Goal: Contribute content: Contribute content

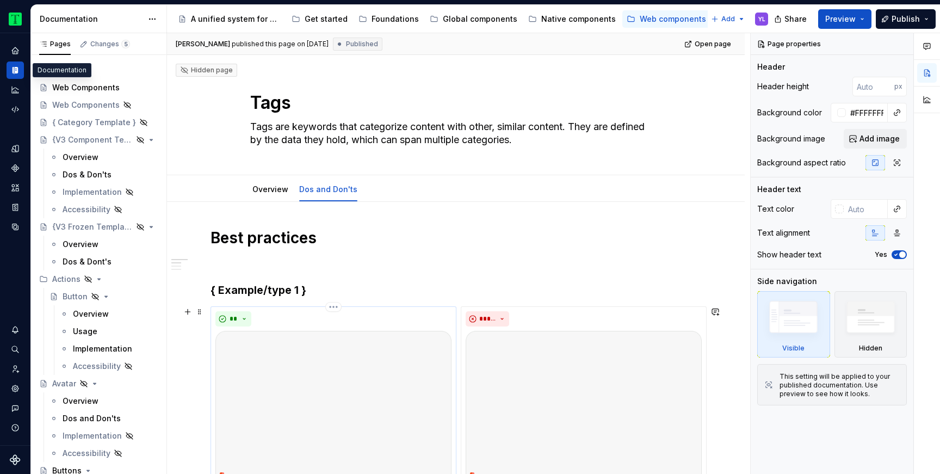
click at [309, 393] on img at bounding box center [334, 407] width 236 height 152
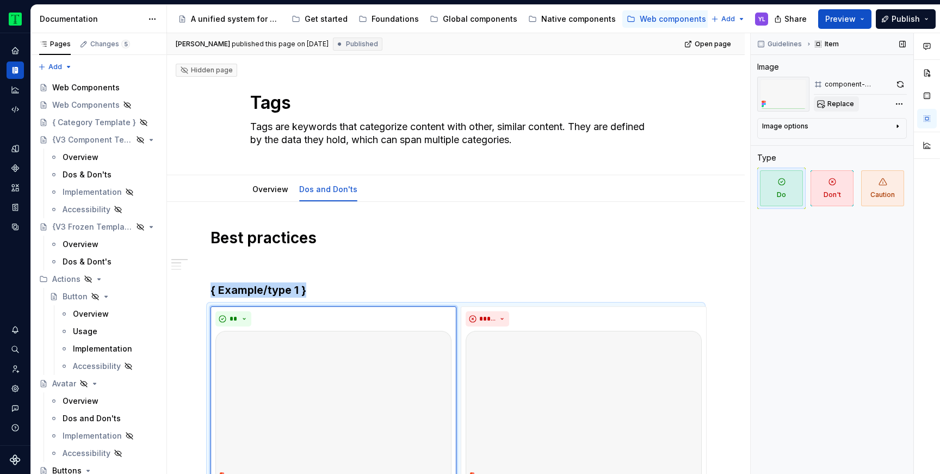
click at [841, 96] on button "Replace" at bounding box center [836, 103] width 45 height 15
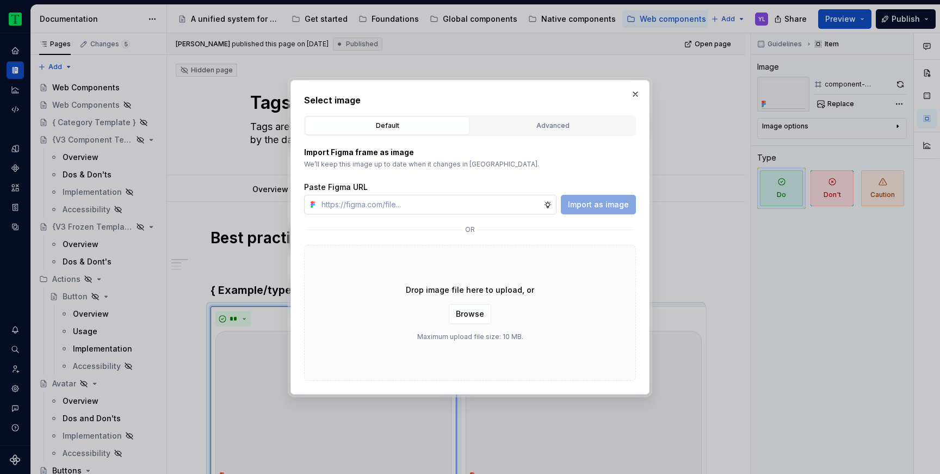
type textarea "*"
type input "https://www.figma.com/design/Rk3eGC5124Z7punn8EFUkb/Atlas-Web-Documentation?nod…"
click at [601, 198] on button "Import as image" at bounding box center [598, 205] width 75 height 20
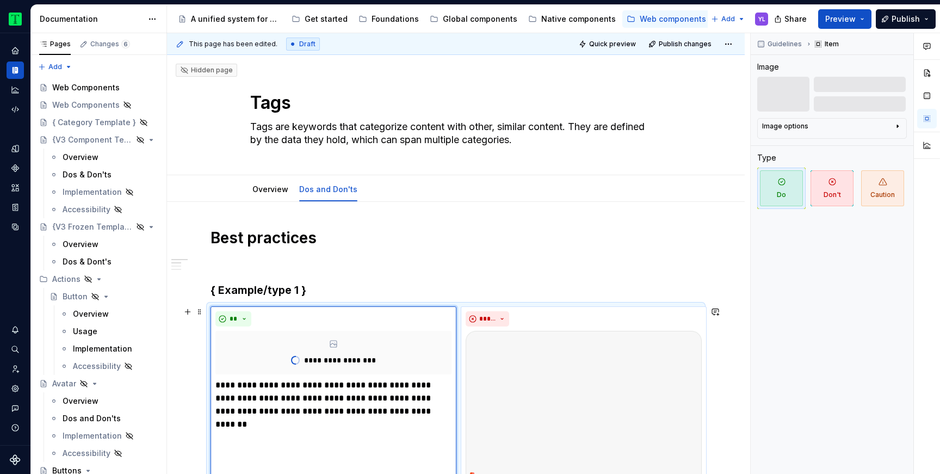
scroll to position [108, 0]
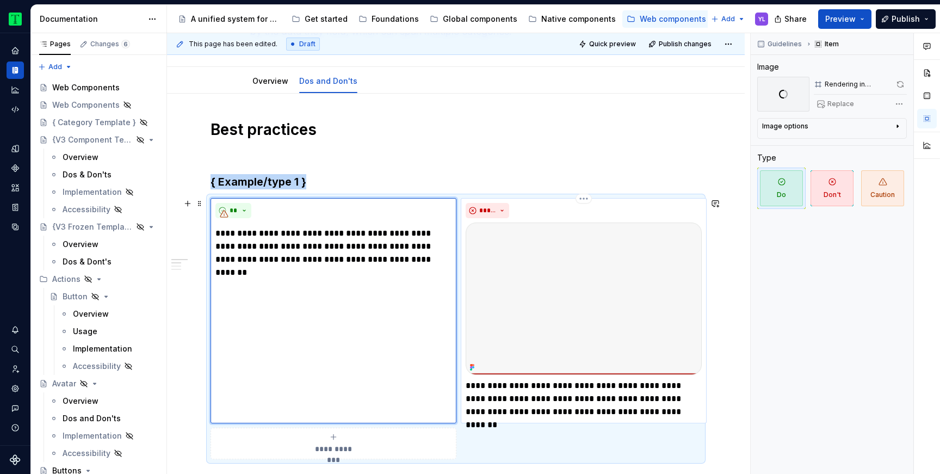
click at [531, 293] on img "To enrich screen reader interactions, please activate Accessibility in Grammarl…" at bounding box center [584, 299] width 236 height 152
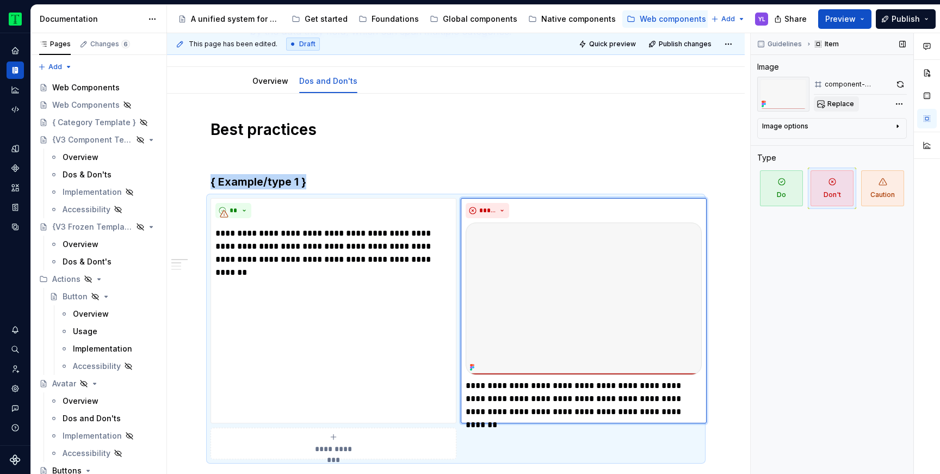
click at [847, 104] on span "Replace" at bounding box center [841, 104] width 27 height 9
type textarea "*"
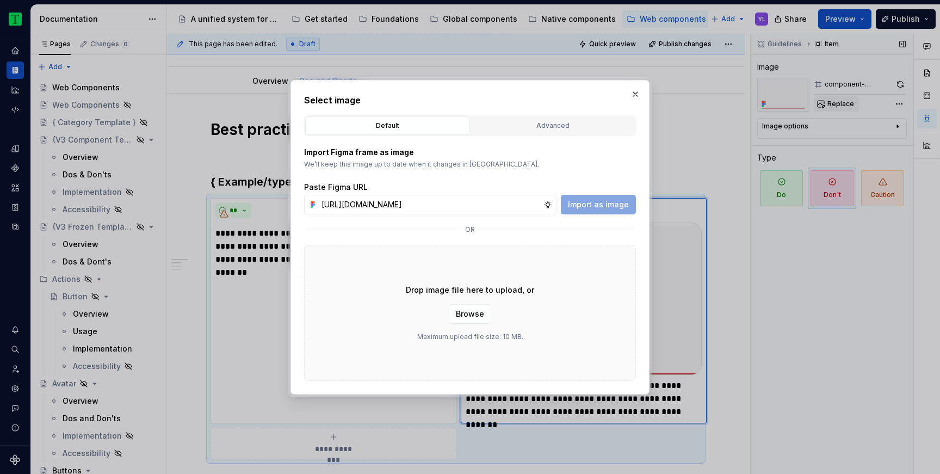
scroll to position [0, 252]
type input "https://www.figma.com/design/Rk3eGC5124Z7punn8EFUkb/Atlas-Web-Documentation?nod…"
click at [614, 208] on span "Import as image" at bounding box center [598, 204] width 61 height 11
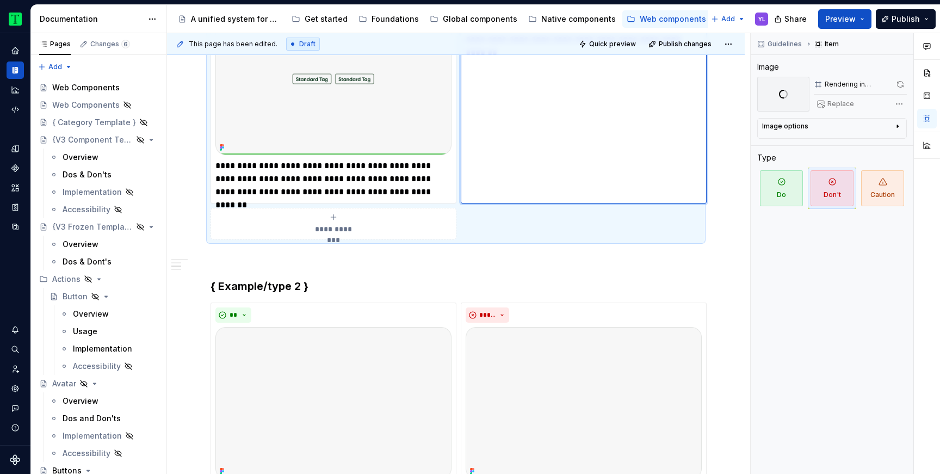
scroll to position [335, 0]
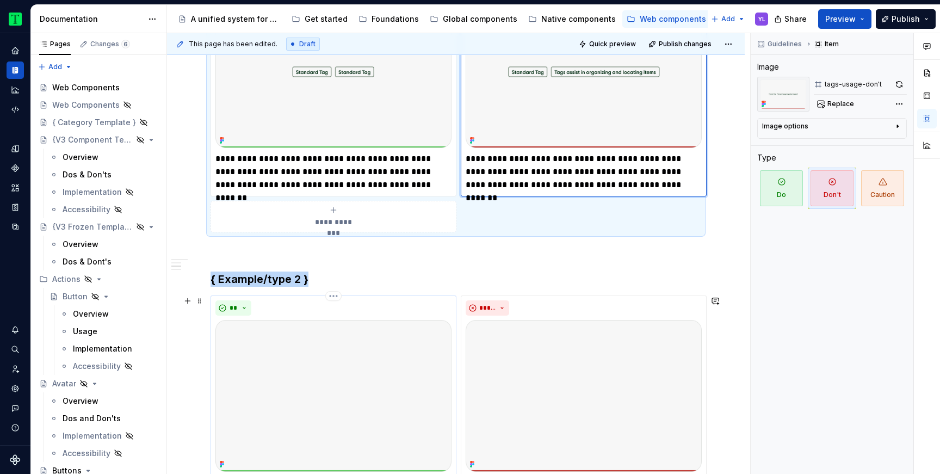
click at [312, 407] on img "To enrich screen reader interactions, please activate Accessibility in Grammarl…" at bounding box center [334, 396] width 236 height 152
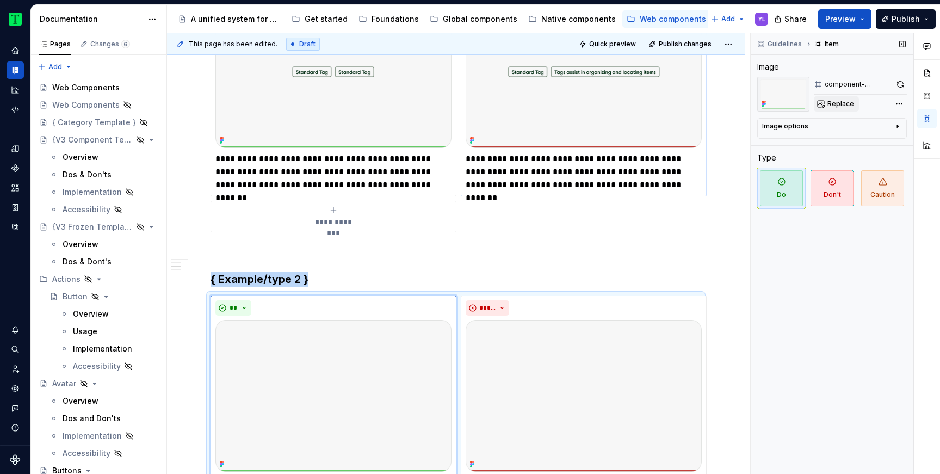
click at [840, 106] on span "Replace" at bounding box center [841, 104] width 27 height 9
type textarea "*"
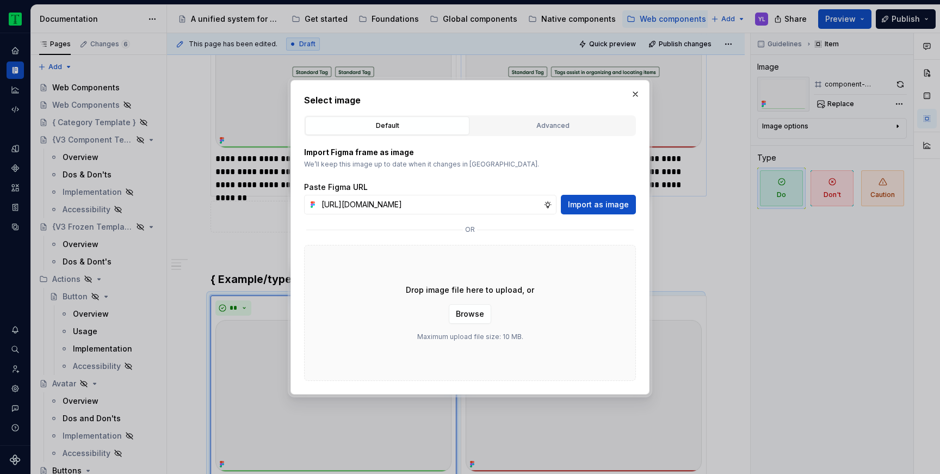
scroll to position [0, 252]
type input "https://www.figma.com/design/Rk3eGC5124Z7punn8EFUkb/Atlas-Web-Documentation?nod…"
click at [600, 202] on span "Import as image" at bounding box center [598, 204] width 61 height 11
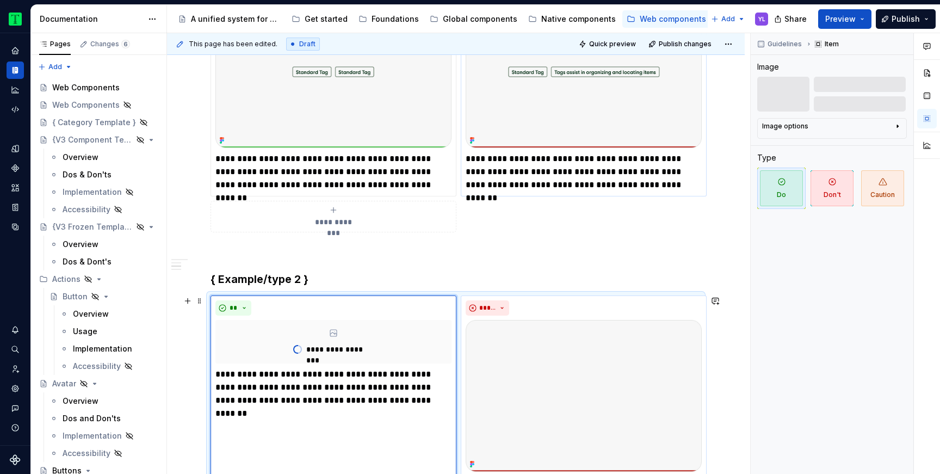
scroll to position [433, 0]
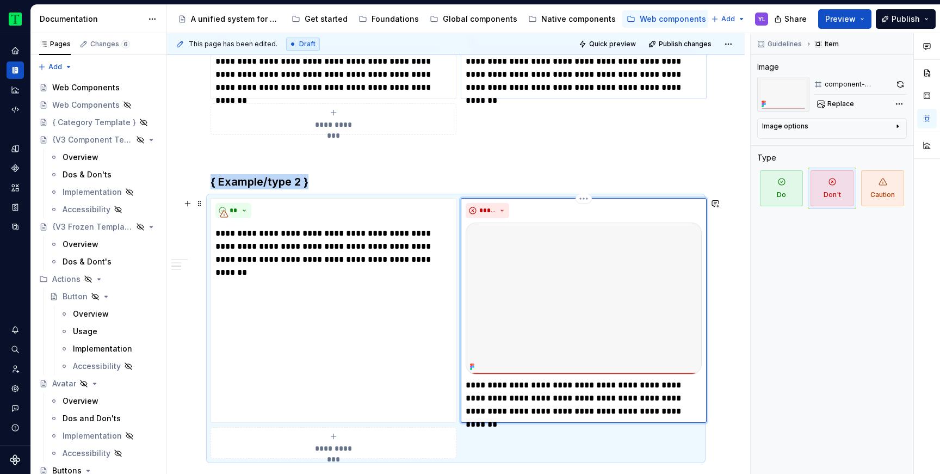
click at [521, 273] on img "To enrich screen reader interactions, please activate Accessibility in Grammarl…" at bounding box center [584, 299] width 236 height 152
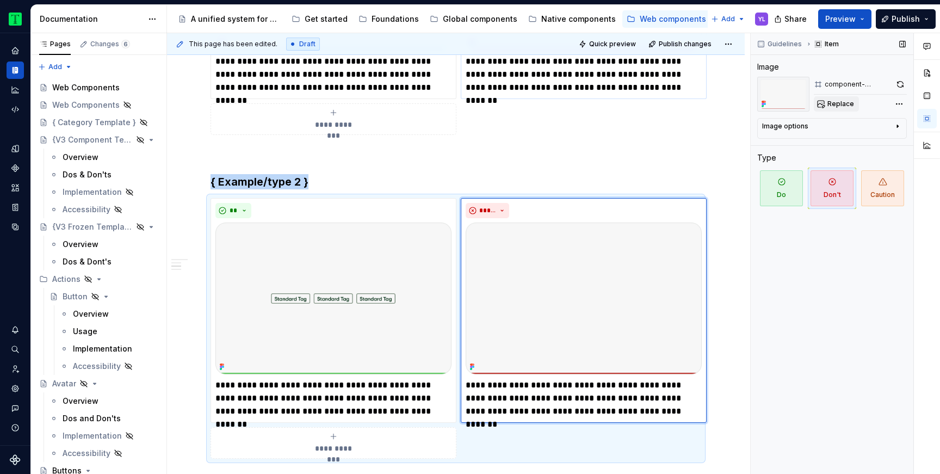
click at [844, 108] on button "Replace" at bounding box center [836, 103] width 45 height 15
type textarea "*"
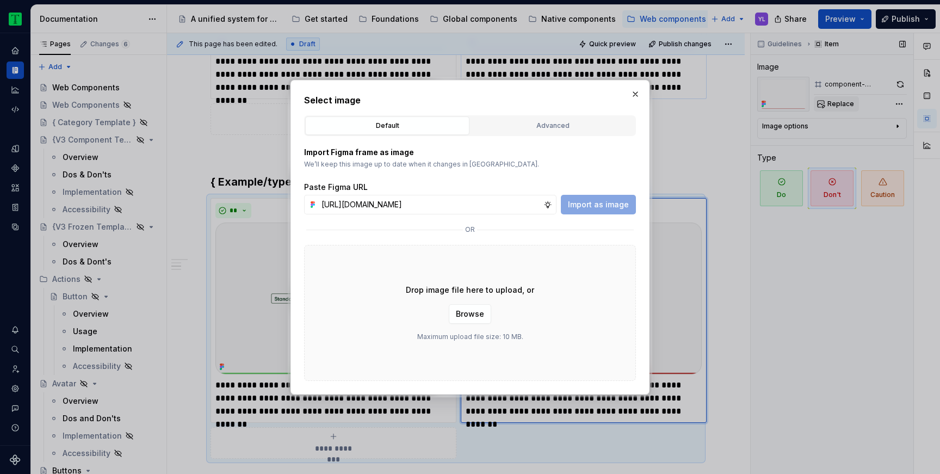
scroll to position [0, 252]
type input "https://www.figma.com/design/Rk3eGC5124Z7punn8EFUkb/Atlas-Web-Documentation?nod…"
click at [605, 202] on span "Import as image" at bounding box center [598, 204] width 61 height 11
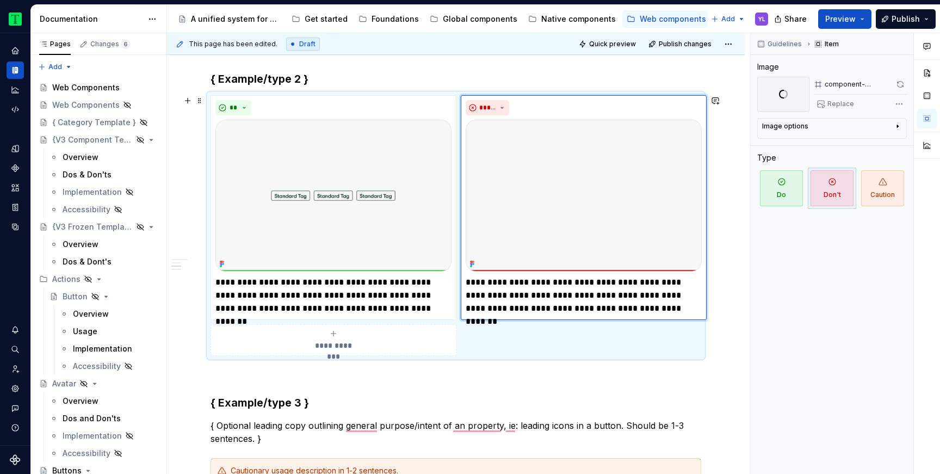
scroll to position [0, 0]
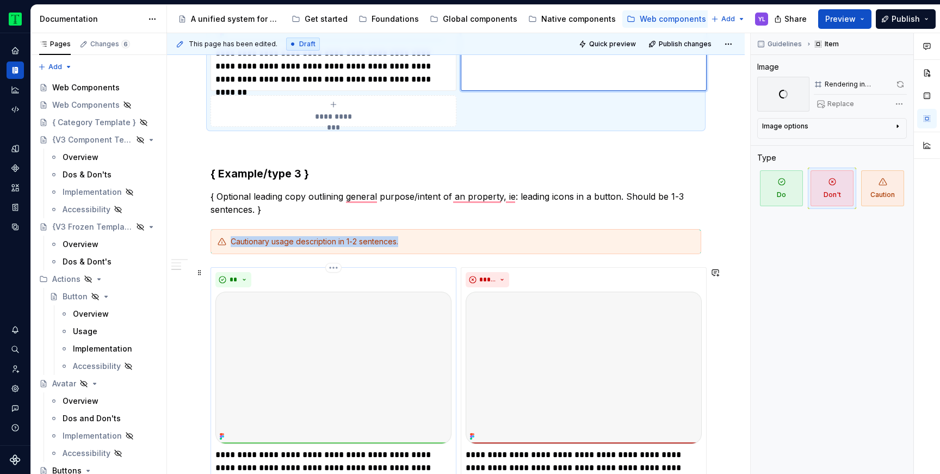
click at [342, 367] on img "To enrich screen reader interactions, please activate Accessibility in Grammarl…" at bounding box center [334, 368] width 236 height 152
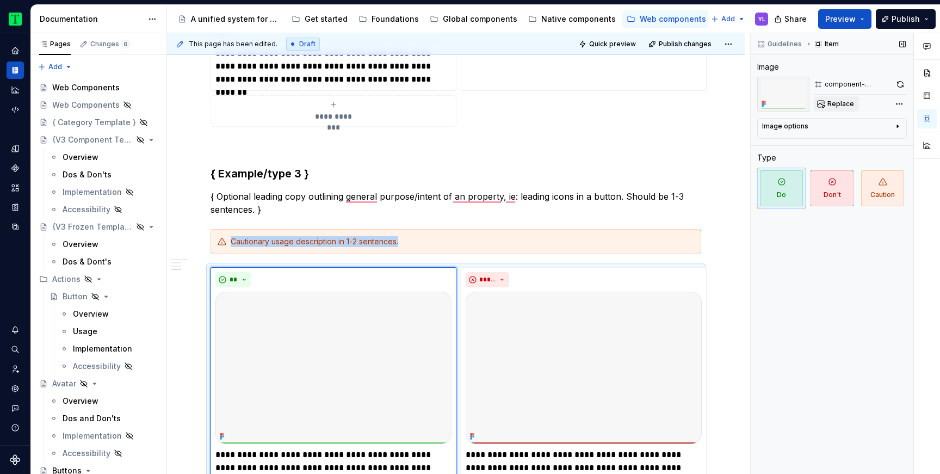
click at [853, 101] on button "Replace" at bounding box center [836, 103] width 45 height 15
type textarea "*"
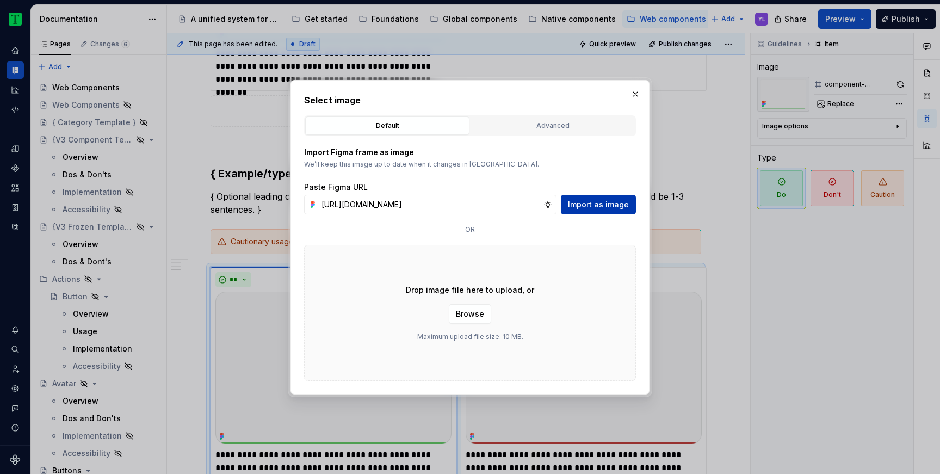
type input "https://www.figma.com/design/Rk3eGC5124Z7punn8EFUkb/Atlas-Web-Documentation?nod…"
click at [613, 201] on span "Import as image" at bounding box center [598, 204] width 61 height 11
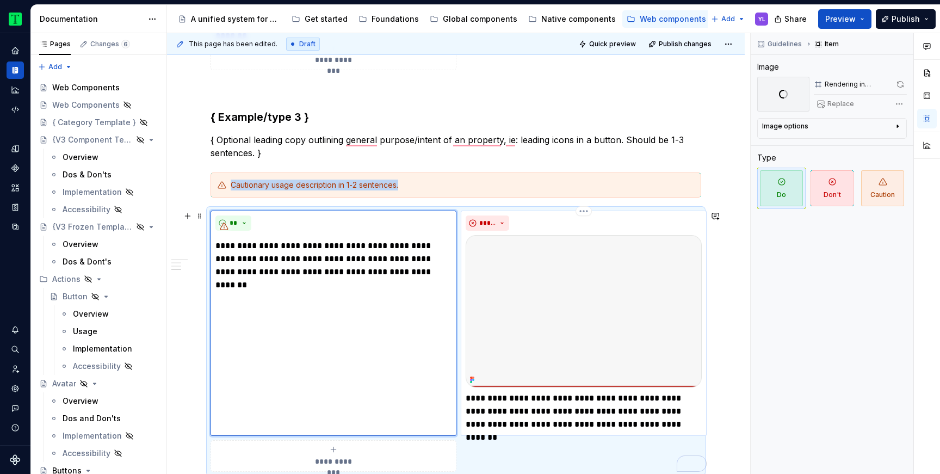
click at [575, 358] on img "To enrich screen reader interactions, please activate Accessibility in Grammarl…" at bounding box center [584, 311] width 236 height 152
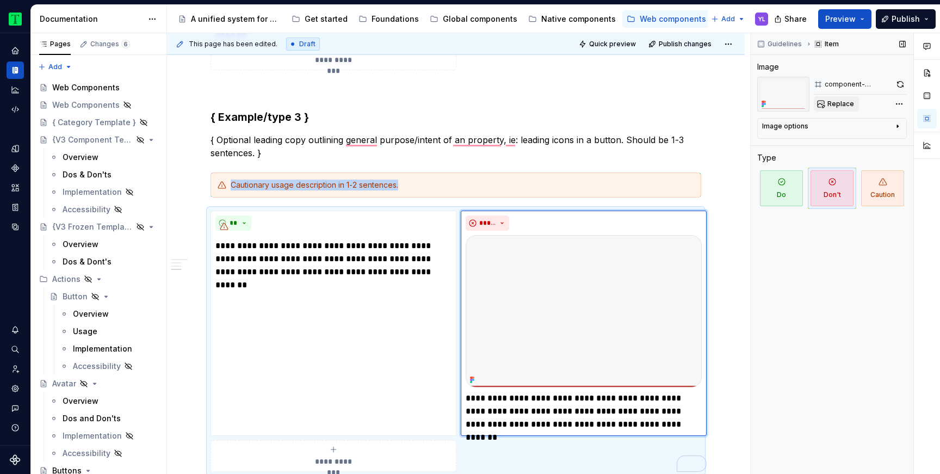
click at [848, 102] on span "Replace" at bounding box center [841, 104] width 27 height 9
type textarea "*"
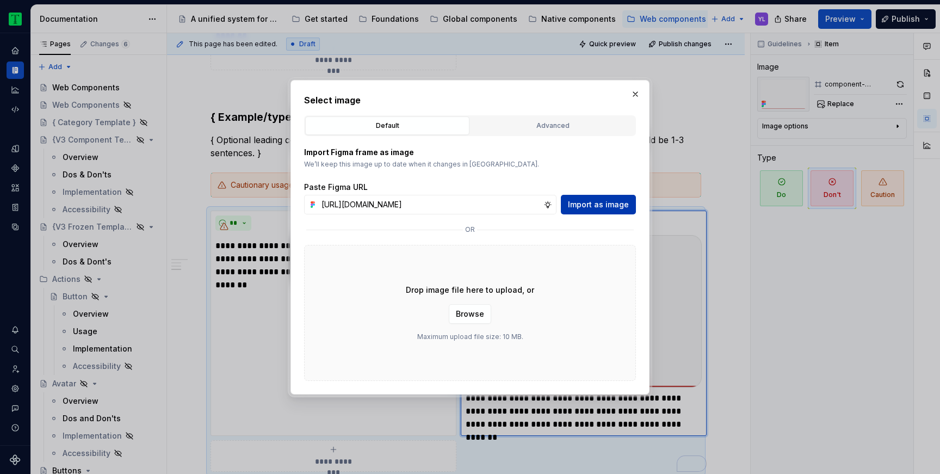
type input "https://www.figma.com/design/Rk3eGC5124Z7punn8EFUkb/Atlas-Web-Documentation?nod…"
click at [585, 202] on span "Import as image" at bounding box center [598, 204] width 61 height 11
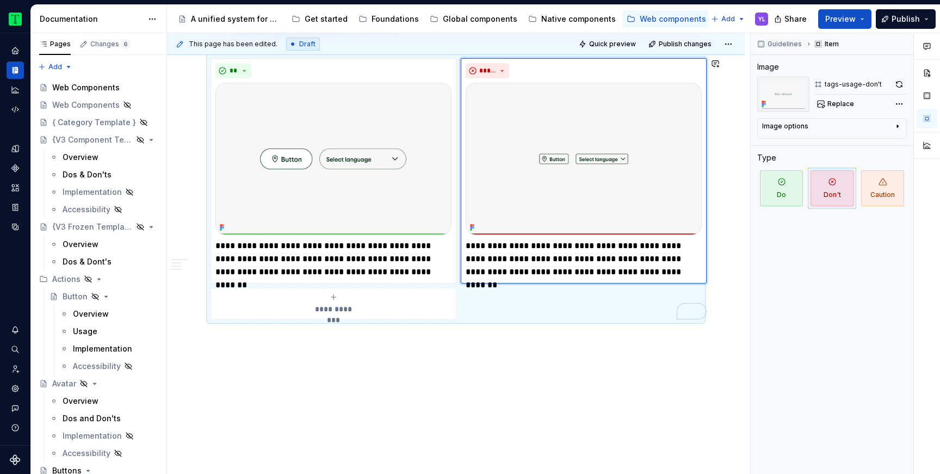
type textarea "*"
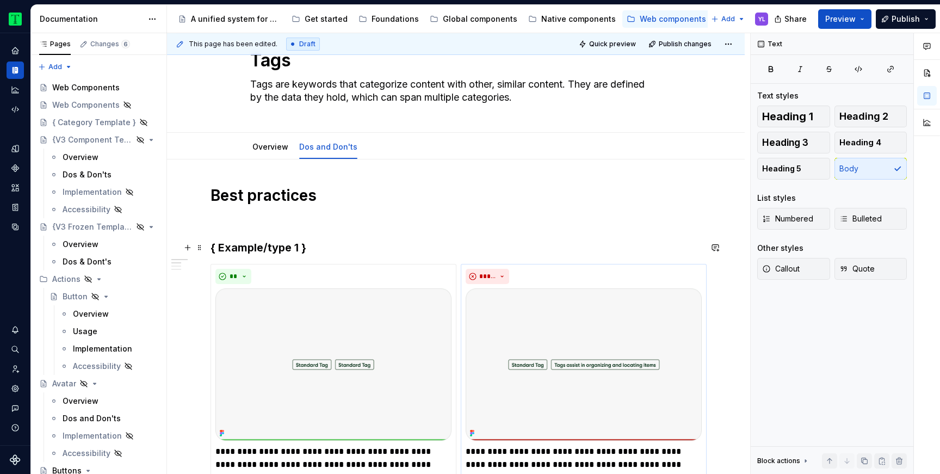
click at [254, 250] on h3 "{ Example/type 1 }" at bounding box center [456, 247] width 491 height 15
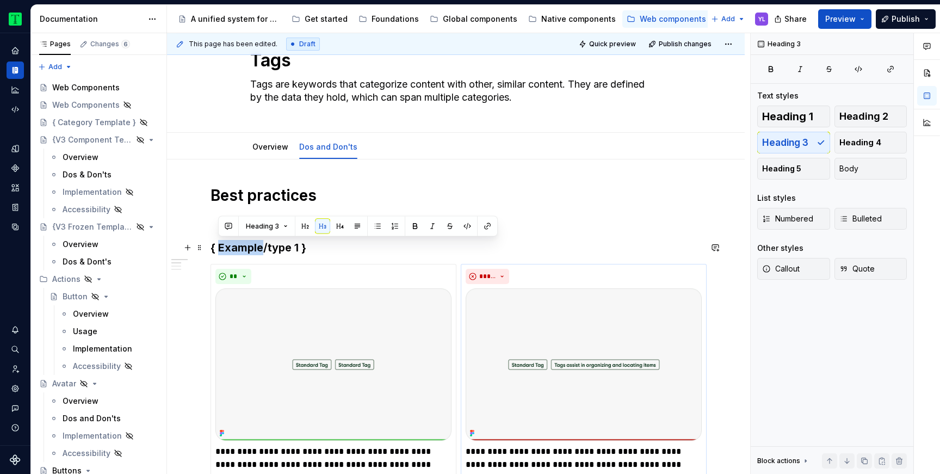
click at [254, 250] on h3 "{ Example/type 1 }" at bounding box center [456, 247] width 491 height 15
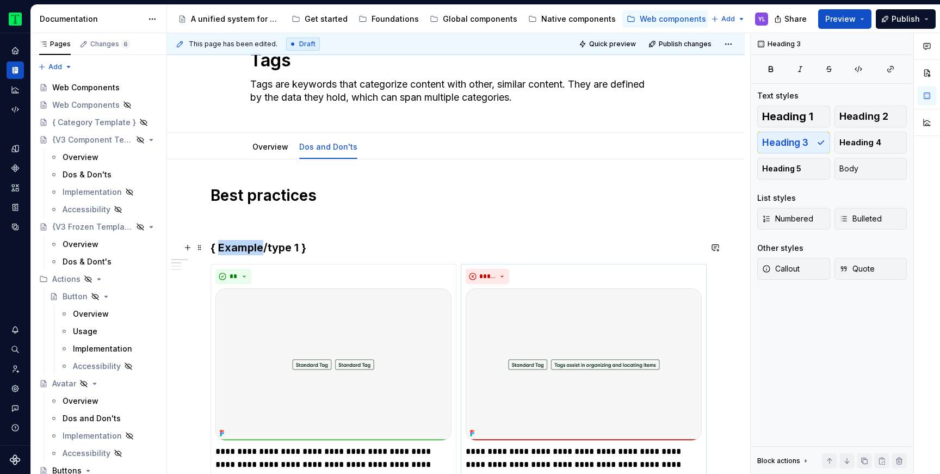
click at [254, 250] on h3 "{ Example/type 1 }" at bounding box center [456, 247] width 491 height 15
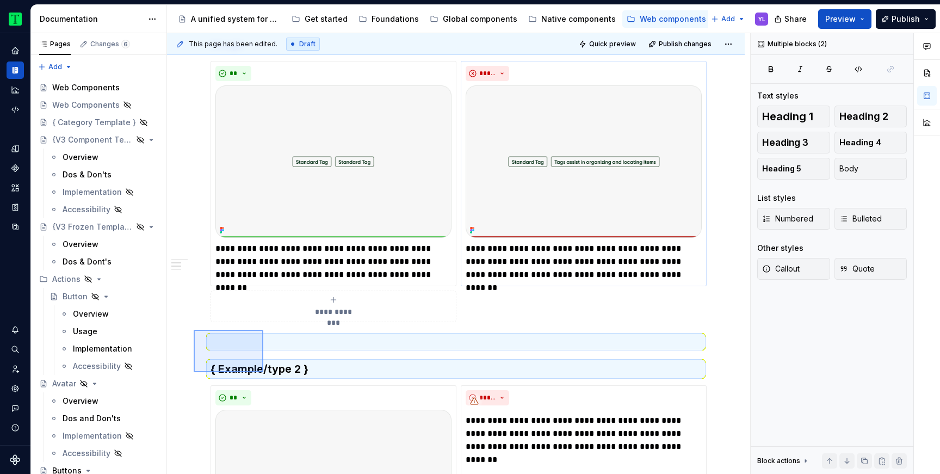
drag, startPoint x: 194, startPoint y: 330, endPoint x: 263, endPoint y: 372, distance: 81.6
click at [263, 372] on div "**********" at bounding box center [458, 253] width 583 height 441
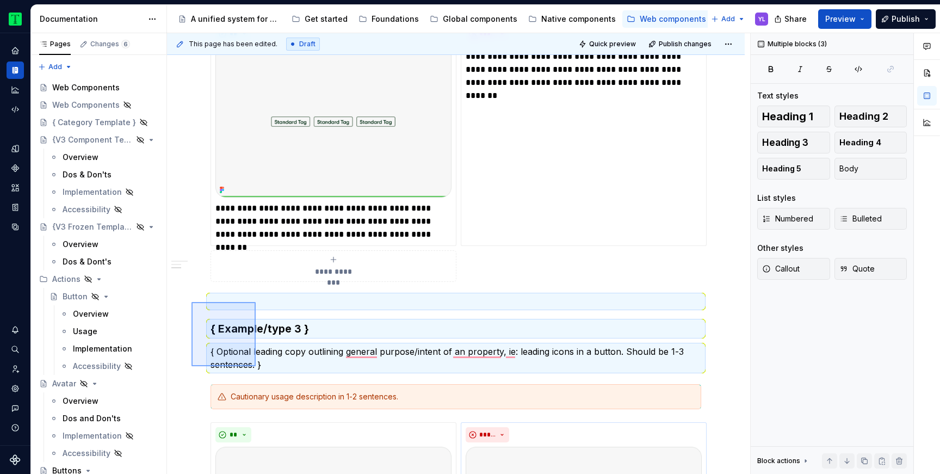
drag, startPoint x: 192, startPoint y: 366, endPoint x: 256, endPoint y: 302, distance: 90.8
click at [256, 302] on div "**********" at bounding box center [458, 253] width 583 height 441
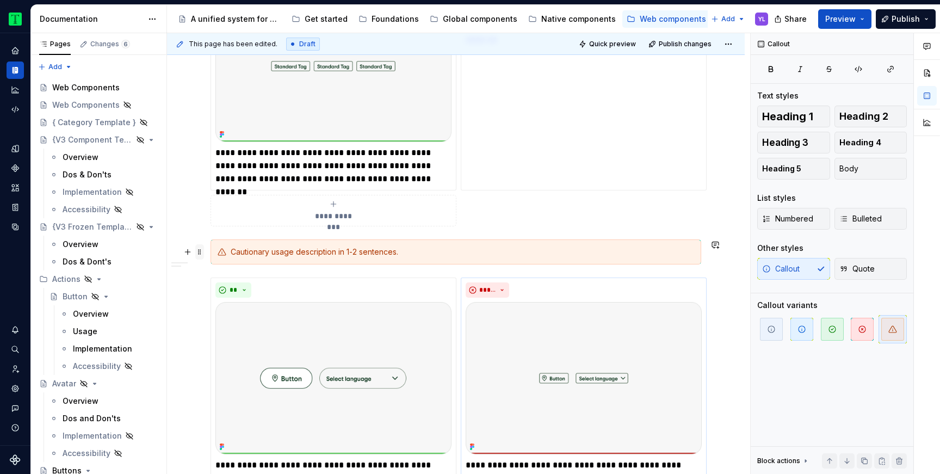
click at [198, 251] on span at bounding box center [199, 251] width 9 height 15
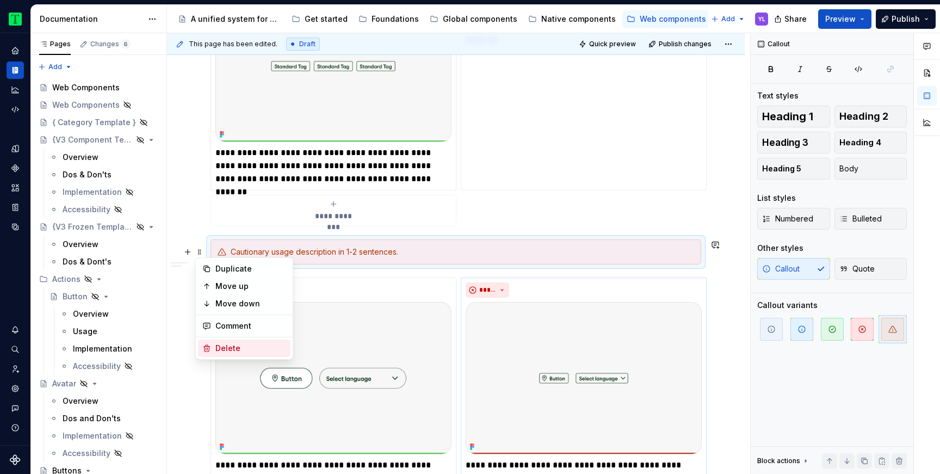
click at [239, 349] on div "Delete" at bounding box center [251, 348] width 71 height 11
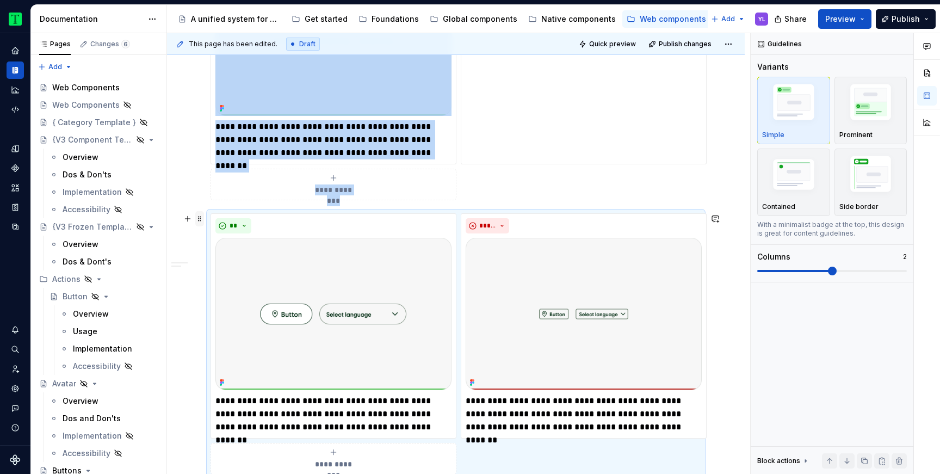
click at [200, 222] on span at bounding box center [199, 218] width 9 height 15
click at [234, 237] on div "Duplicate" at bounding box center [251, 236] width 71 height 11
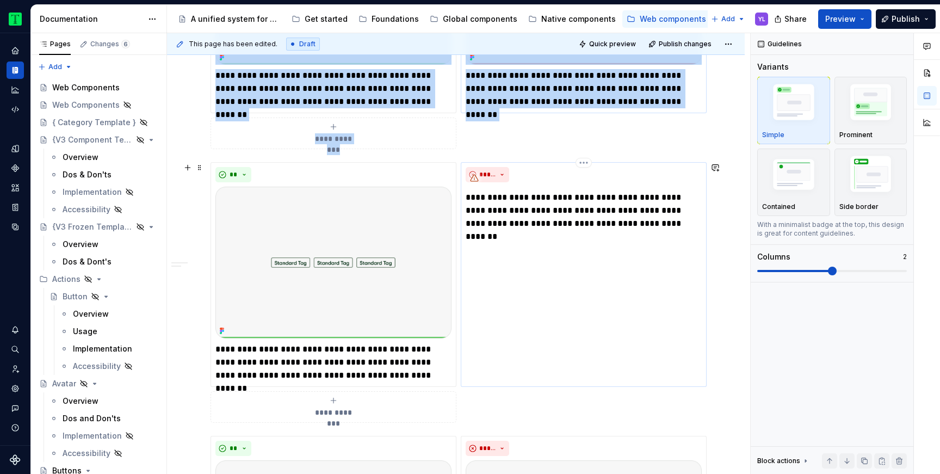
click at [534, 176] on div "*****" at bounding box center [584, 174] width 236 height 15
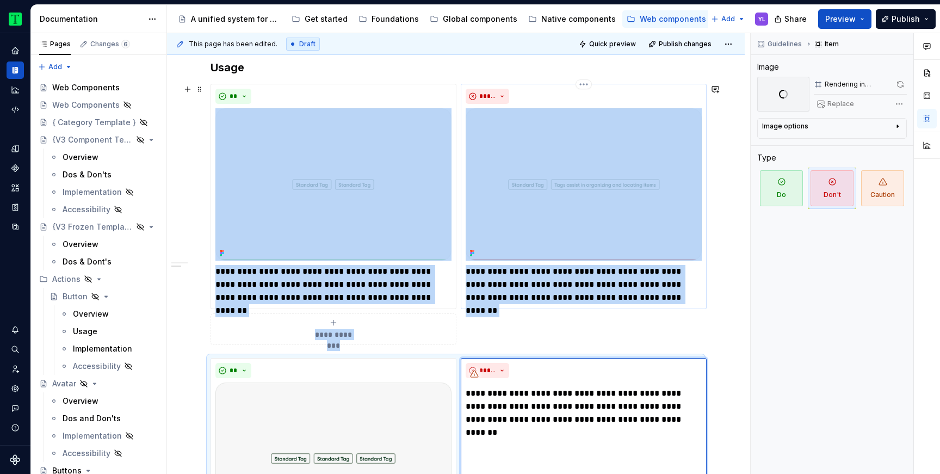
click at [561, 181] on img "To enrich screen reader interactions, please activate Accessibility in Grammarl…" at bounding box center [584, 184] width 236 height 152
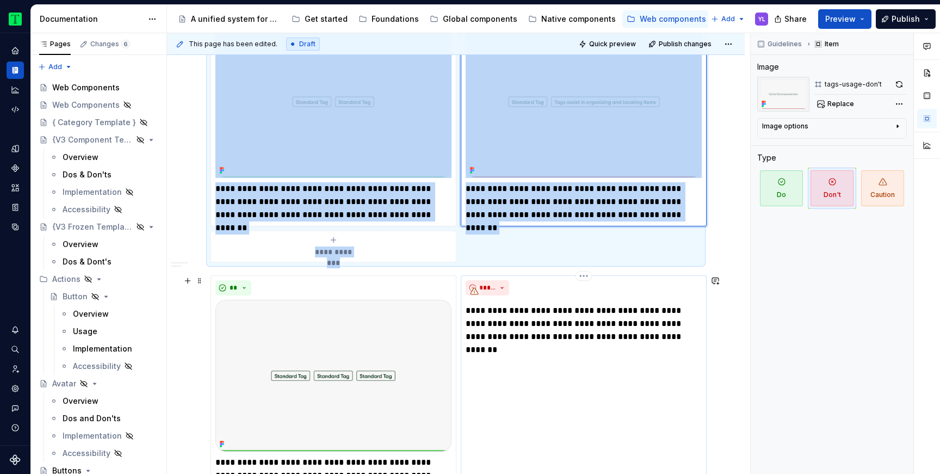
click at [557, 290] on div "*****" at bounding box center [584, 287] width 236 height 15
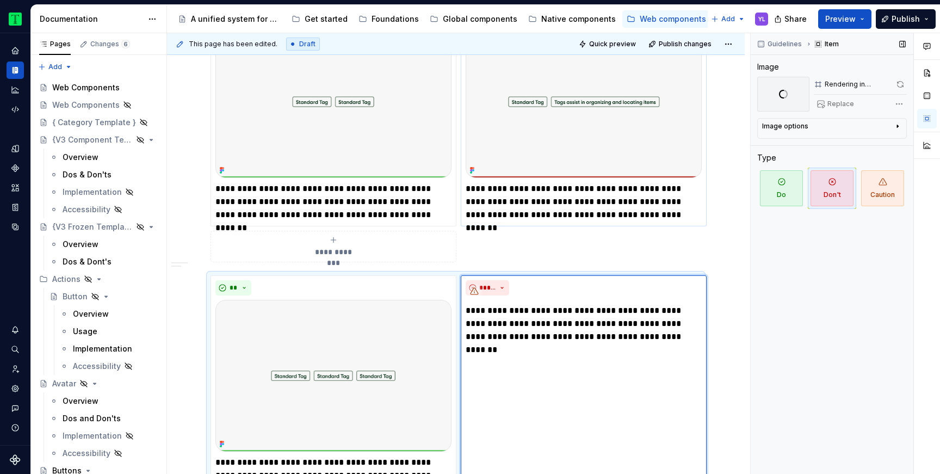
click at [836, 105] on div "Replace" at bounding box center [860, 103] width 93 height 15
click at [900, 84] on span at bounding box center [901, 84] width 14 height 15
click at [902, 101] on div "Comments Open comments No comments yet Select ‘Comment’ from the block context …" at bounding box center [845, 253] width 189 height 441
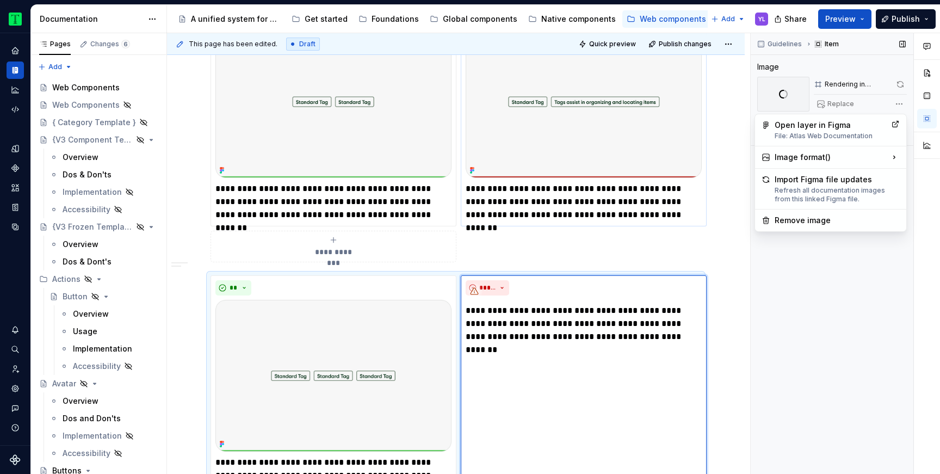
click at [902, 101] on div "Comments Open comments No comments yet Select ‘Comment’ from the block context …" at bounding box center [845, 253] width 189 height 441
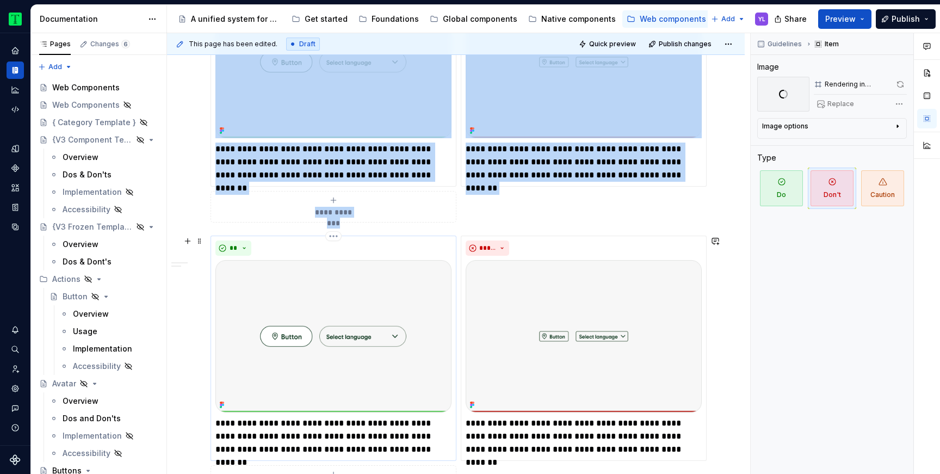
click at [376, 350] on img "To enrich screen reader interactions, please activate Accessibility in Grammarl…" at bounding box center [334, 336] width 236 height 152
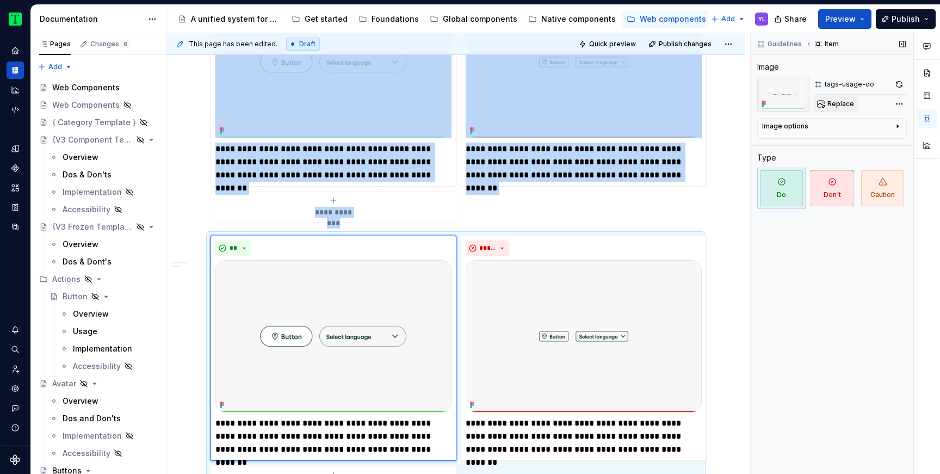
click at [843, 104] on span "Replace" at bounding box center [841, 104] width 27 height 9
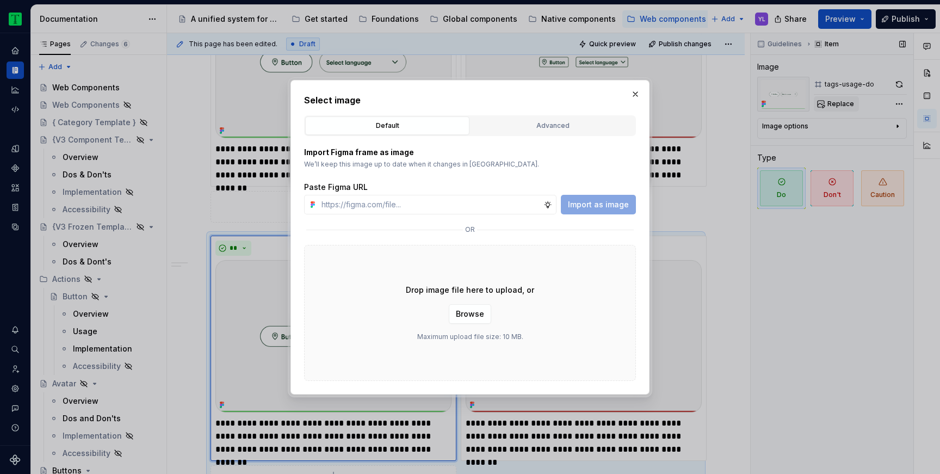
type textarea "*"
type input "https://www.figma.com/design/Rk3eGC5124Z7punn8EFUkb/Atlas-Web-Documentation?nod…"
type textarea "*"
type input "https://www.figma.com/design/Rk3eGC5124Z7punn8EFUkb/Atlas-Web-Documentation?nod…"
click at [610, 211] on button "Import as image" at bounding box center [598, 205] width 75 height 20
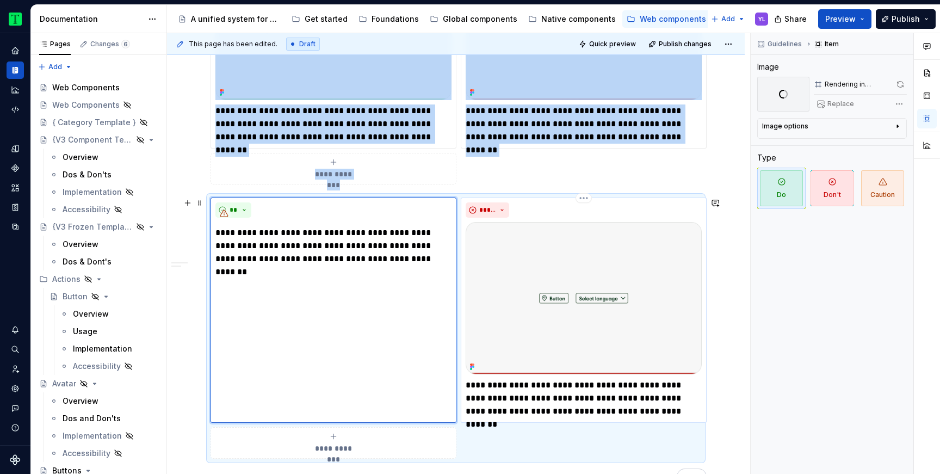
click at [565, 242] on img "To enrich screen reader interactions, please activate Accessibility in Grammarl…" at bounding box center [584, 298] width 236 height 152
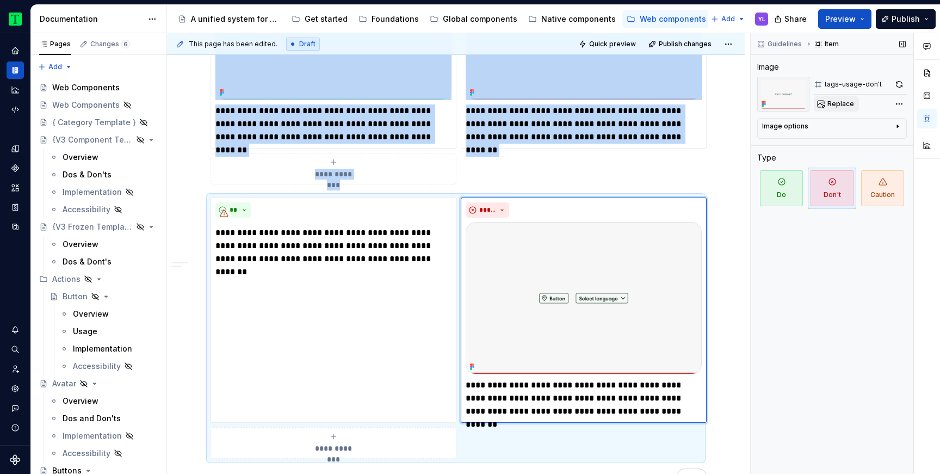
click at [846, 106] on span "Replace" at bounding box center [841, 104] width 27 height 9
type textarea "*"
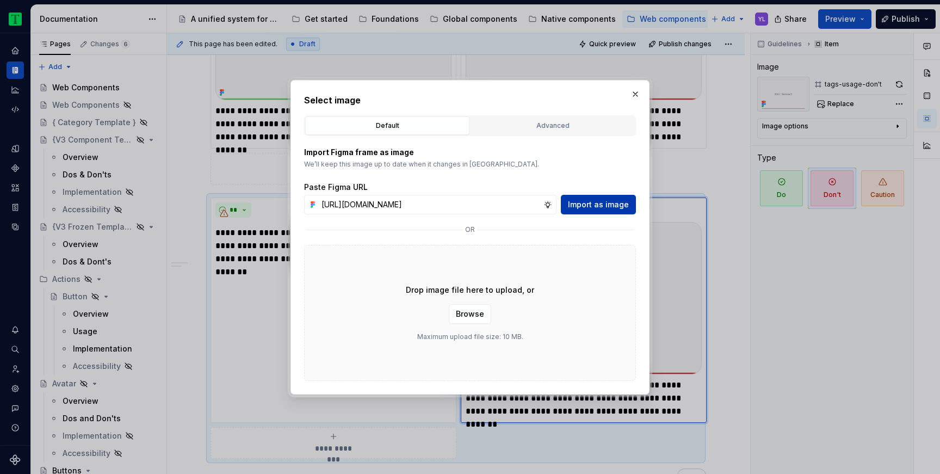
type input "https://www.figma.com/design/Rk3eGC5124Z7punn8EFUkb/Atlas-Web-Documentation?nod…"
click at [596, 208] on span "Import as image" at bounding box center [598, 204] width 61 height 11
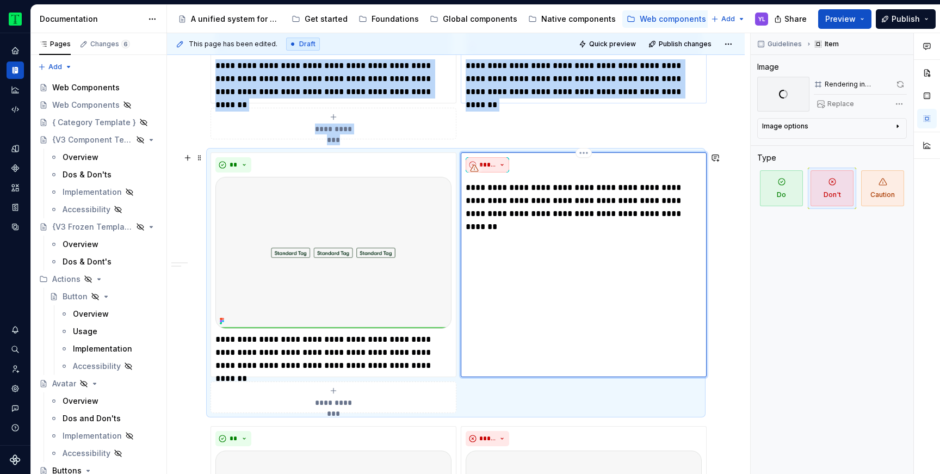
click at [499, 166] on button "*****" at bounding box center [488, 164] width 44 height 15
click at [609, 206] on p "**********" at bounding box center [584, 200] width 236 height 39
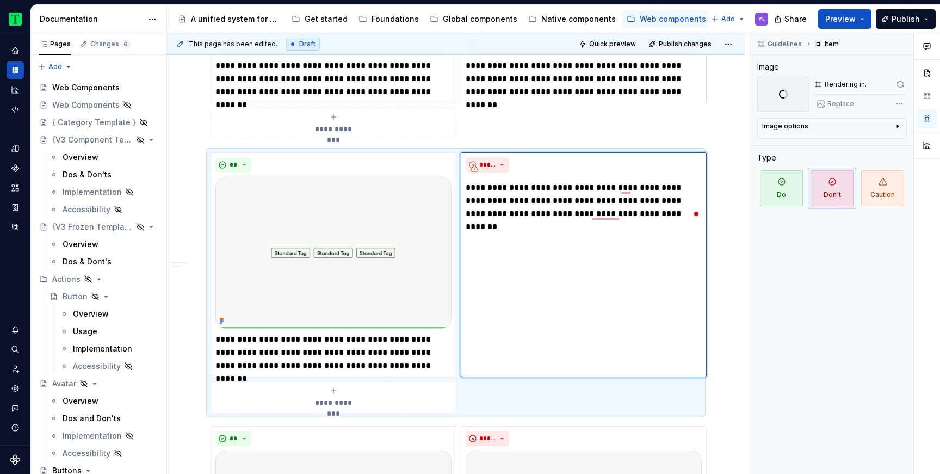
click at [732, 124] on div "**********" at bounding box center [456, 458] width 578 height 1369
click at [627, 40] on span "Quick preview" at bounding box center [612, 44] width 47 height 9
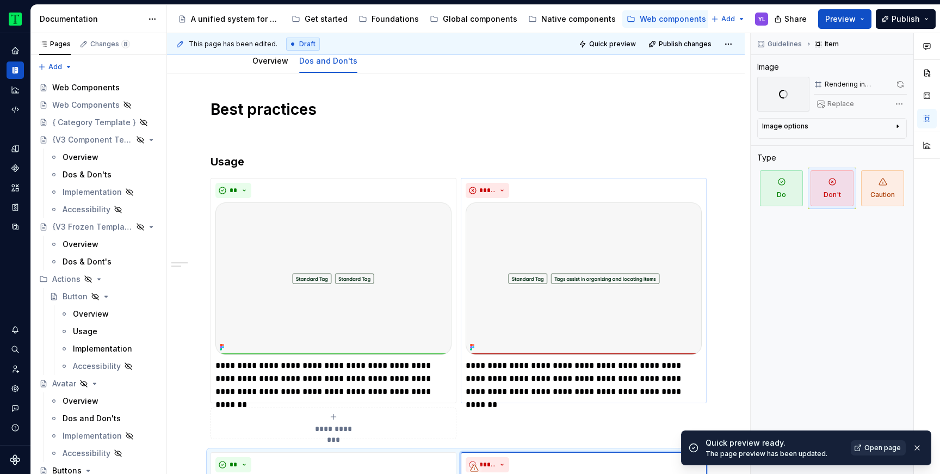
click at [891, 450] on span "Open page" at bounding box center [883, 448] width 36 height 9
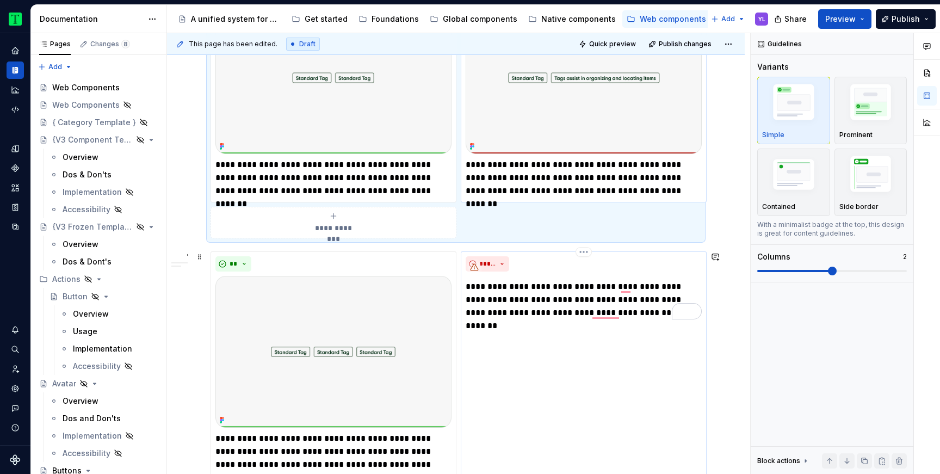
click at [646, 298] on p "**********" at bounding box center [584, 299] width 236 height 39
type textarea "*"
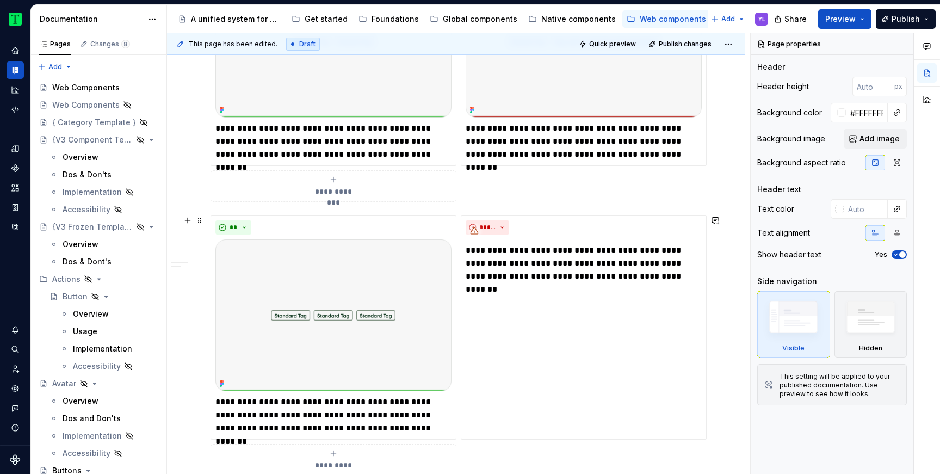
scroll to position [370, 0]
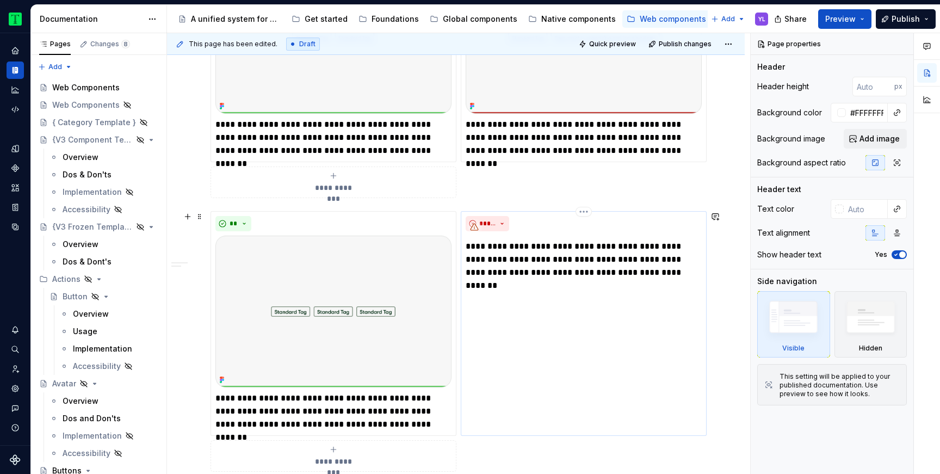
click at [624, 260] on p "**********" at bounding box center [584, 259] width 236 height 39
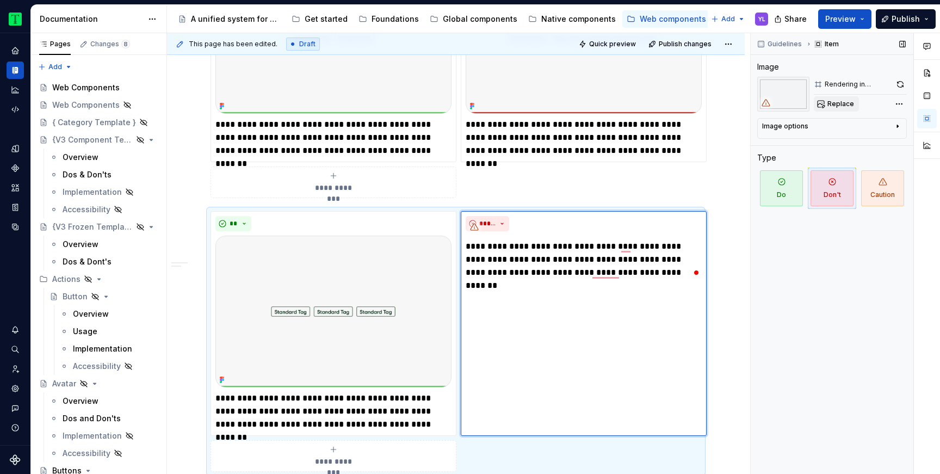
click at [839, 100] on span "Replace" at bounding box center [841, 104] width 27 height 9
type textarea "*"
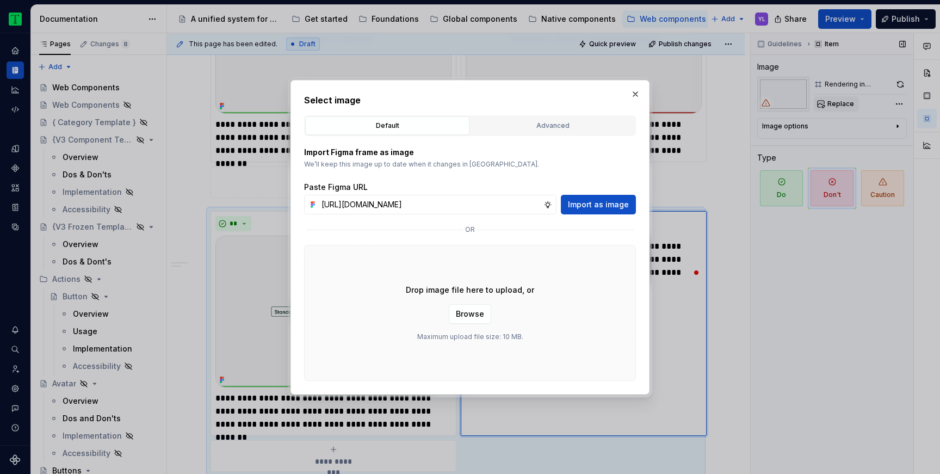
scroll to position [0, 252]
type input "https://www.figma.com/design/Rk3eGC5124Z7punn8EFUkb/Atlas-Web-Documentation?nod…"
click at [617, 206] on span "Import as image" at bounding box center [598, 204] width 61 height 11
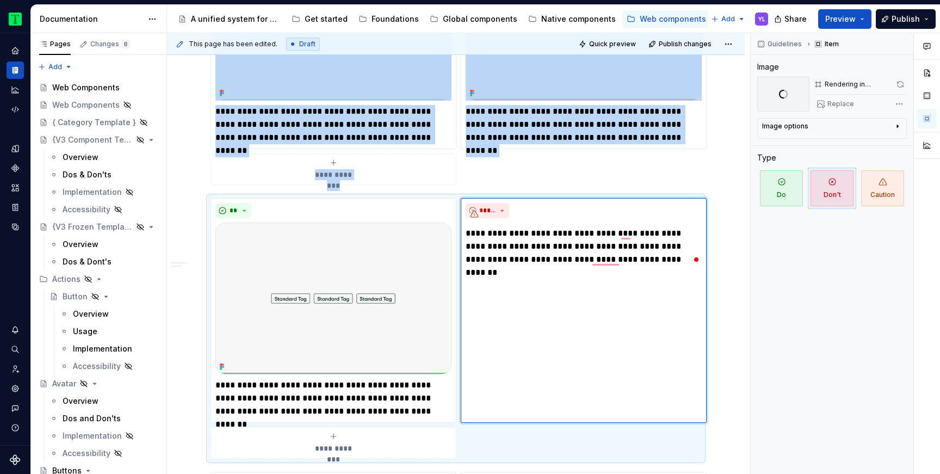
scroll to position [383, 0]
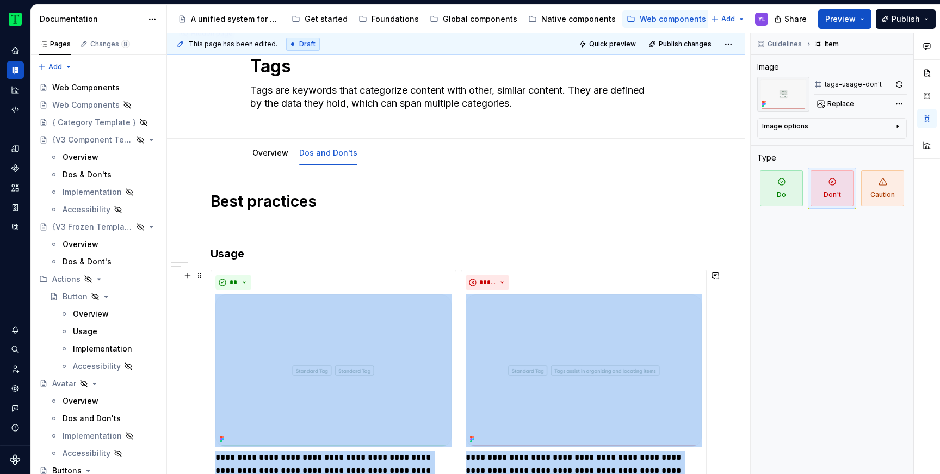
scroll to position [227, 0]
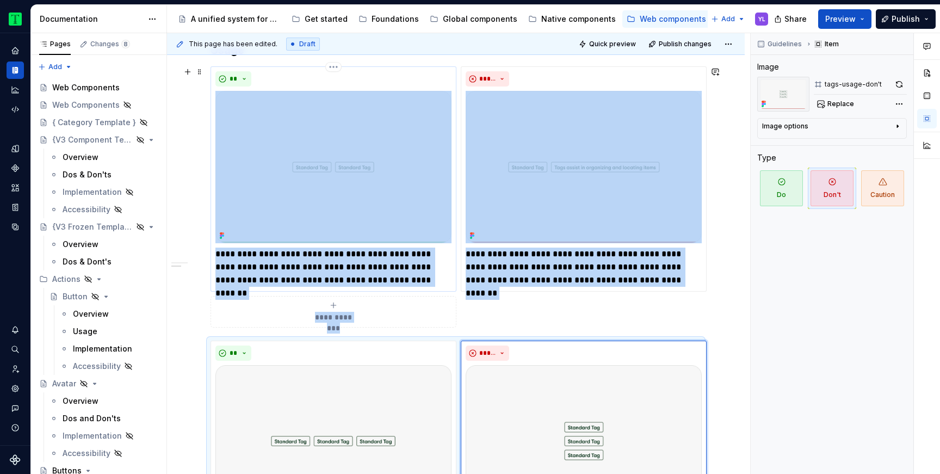
click at [310, 261] on p "**********" at bounding box center [334, 267] width 236 height 39
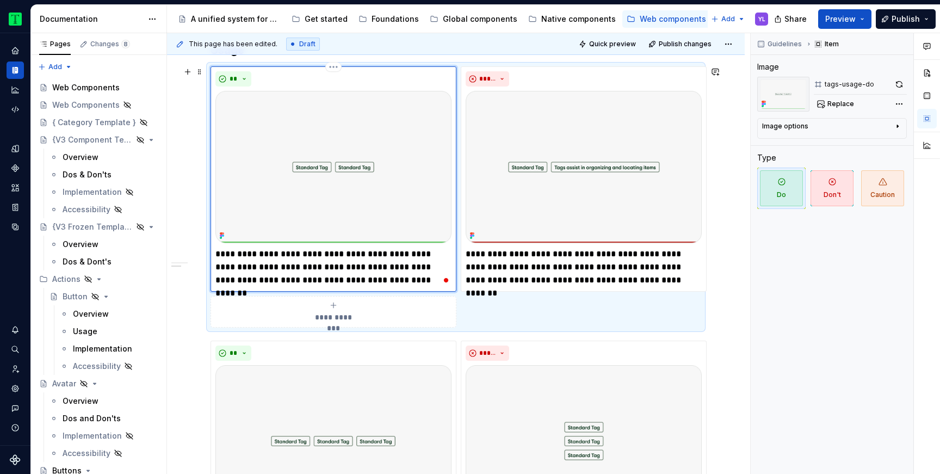
scroll to position [240, 0]
click at [310, 261] on p "**********" at bounding box center [334, 267] width 236 height 39
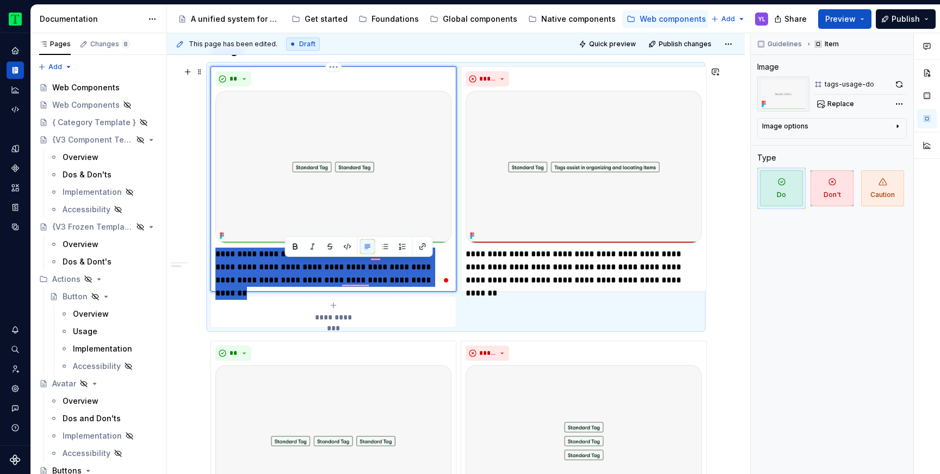
click at [310, 261] on p "**********" at bounding box center [334, 267] width 236 height 39
type textarea "*"
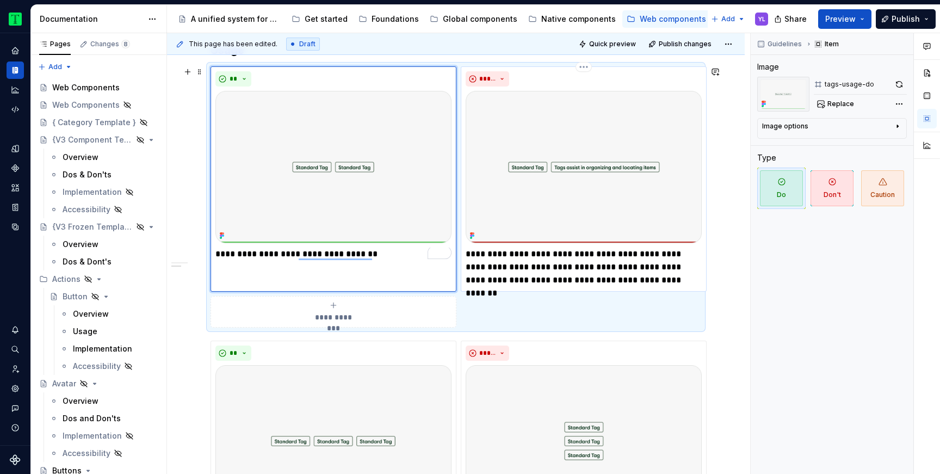
click at [579, 270] on p "**********" at bounding box center [584, 267] width 236 height 39
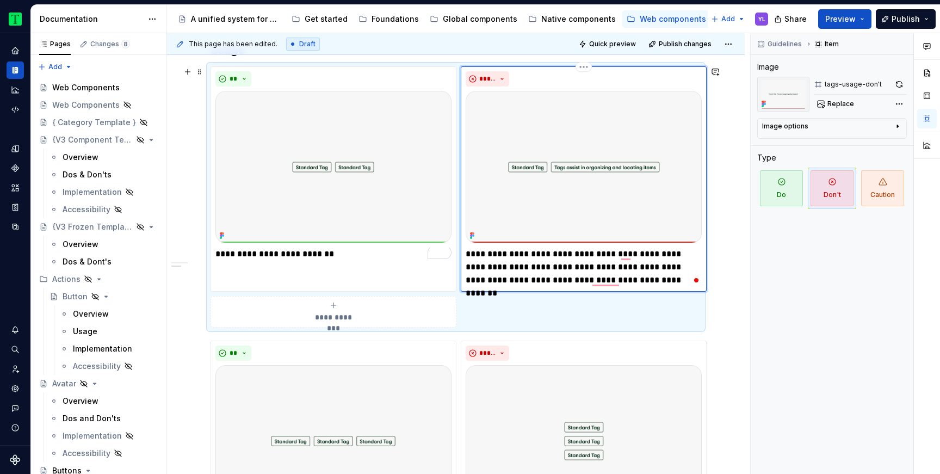
click at [513, 259] on p "**********" at bounding box center [584, 267] width 236 height 39
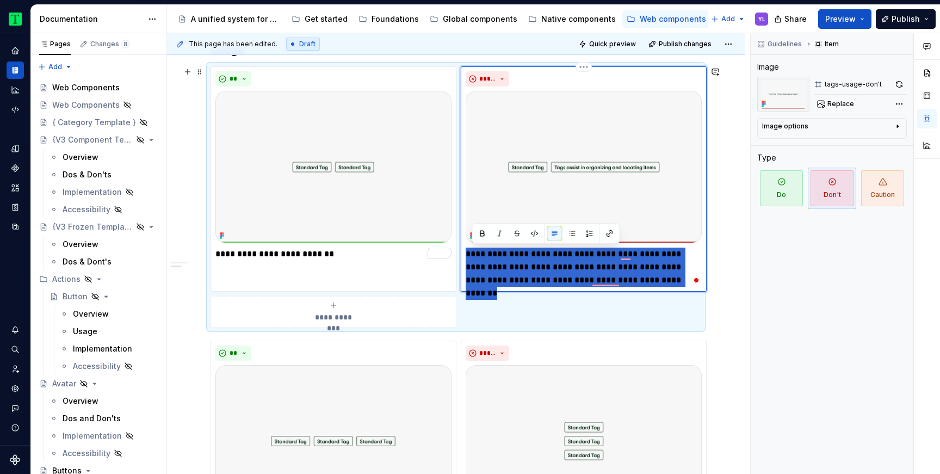
click at [513, 259] on p "**********" at bounding box center [584, 267] width 236 height 39
type textarea "*"
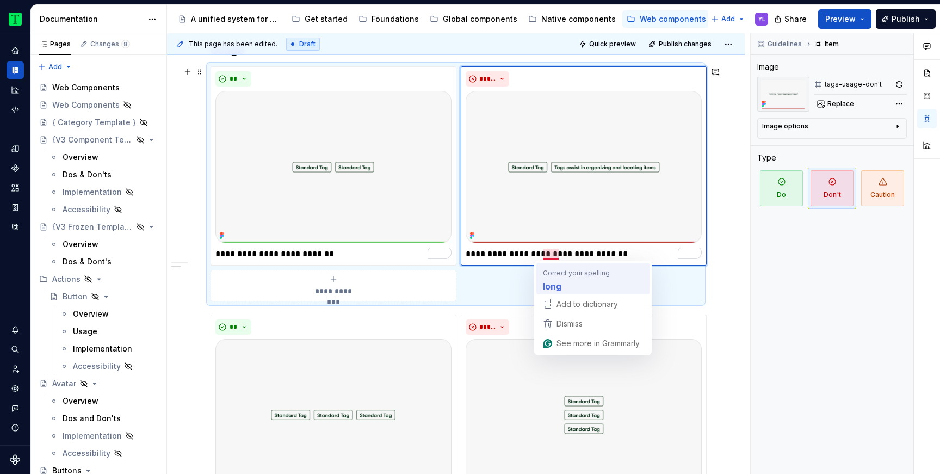
type textarea "*"
